Goal: Task Accomplishment & Management: Use online tool/utility

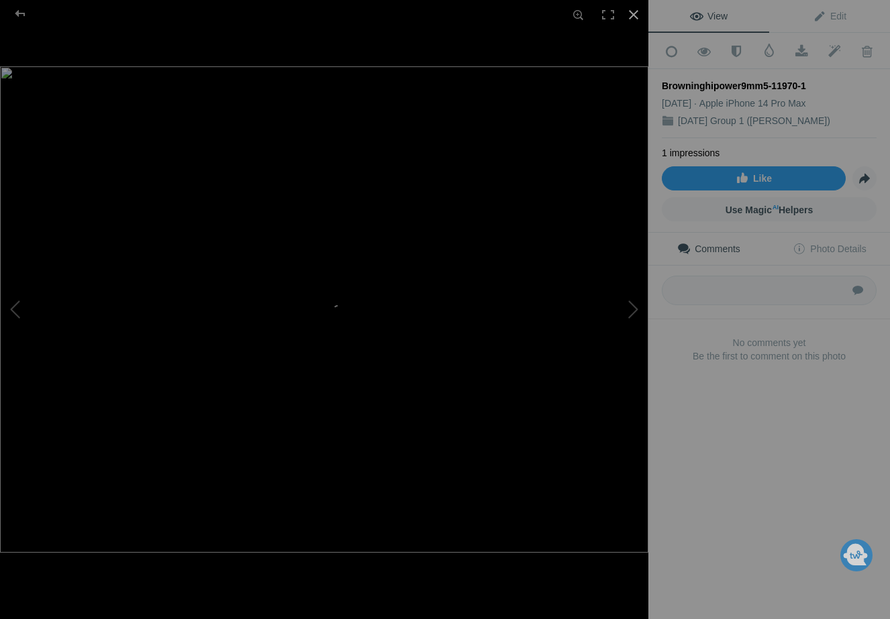
click at [638, 10] on div at bounding box center [634, 15] width 30 height 30
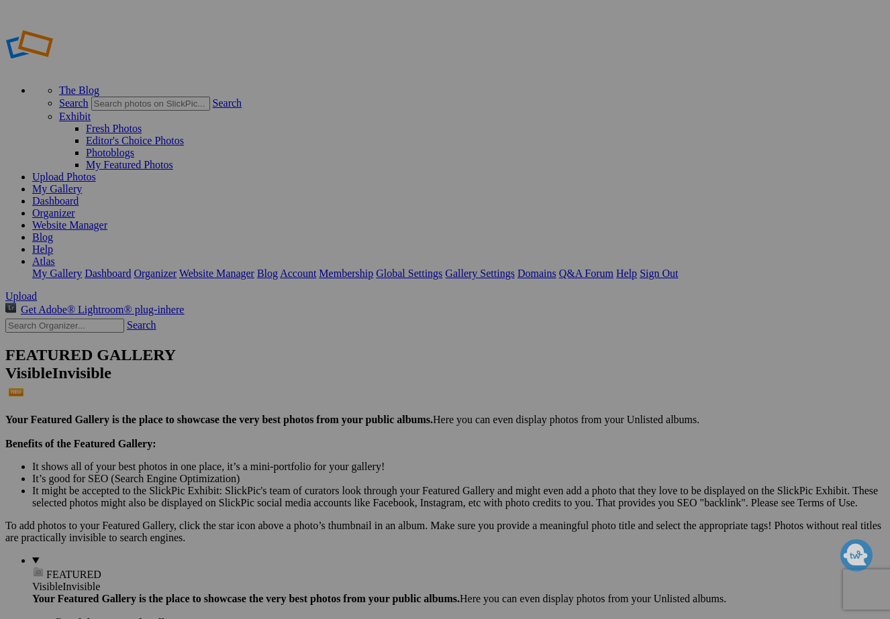
click at [75, 207] on link "Organizer" at bounding box center [53, 212] width 43 height 11
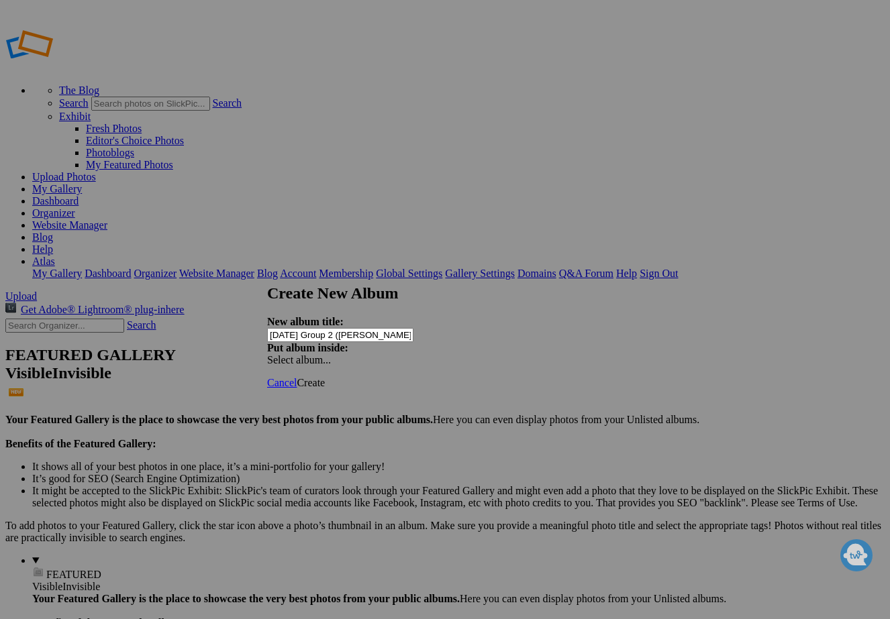
type input "10-2-2025 Group 2 (Maria)"
click at [325, 377] on span "Create" at bounding box center [311, 382] width 28 height 11
